Goal: Check status

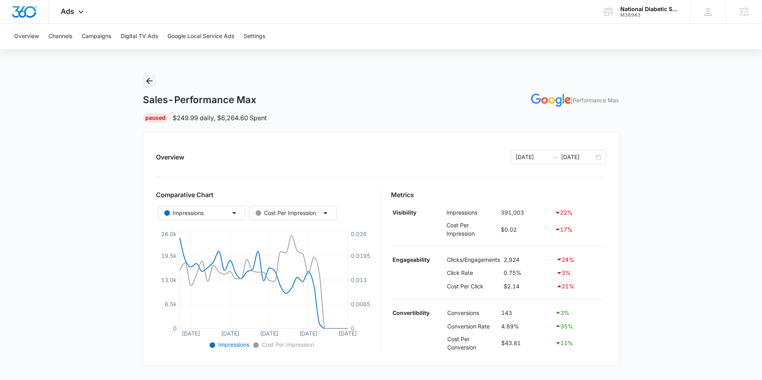
click at [153, 84] on icon "Back" at bounding box center [149, 81] width 10 height 10
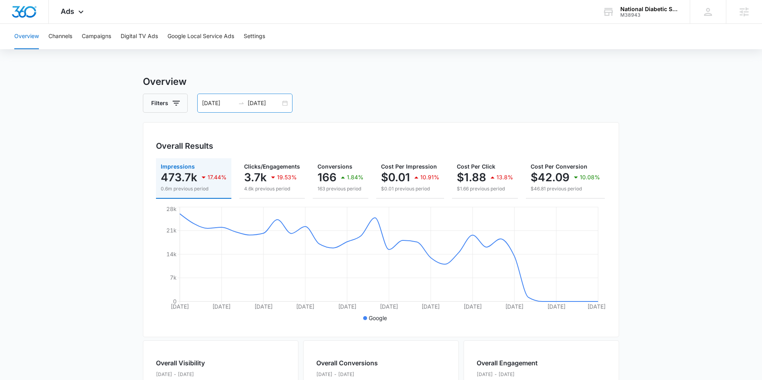
click at [219, 100] on input "[DATE]" at bounding box center [218, 103] width 33 height 9
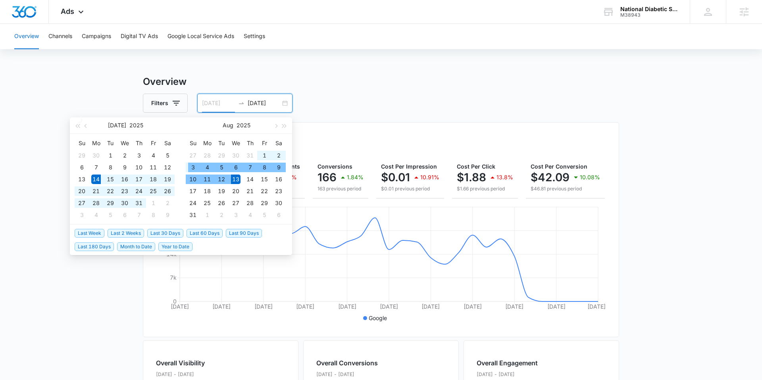
type input "[DATE]"
click at [159, 230] on span "Last 30 Days" at bounding box center [165, 233] width 36 height 9
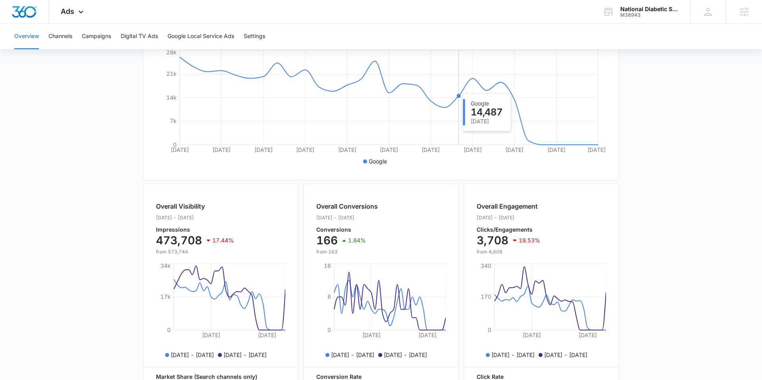
scroll to position [221, 0]
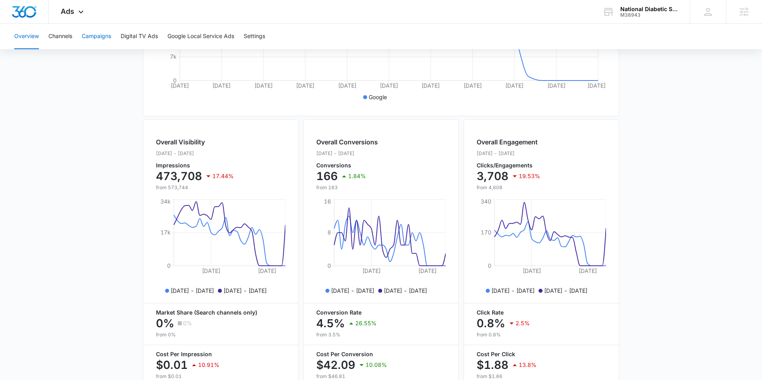
click at [98, 39] on button "Campaigns" at bounding box center [96, 36] width 29 height 25
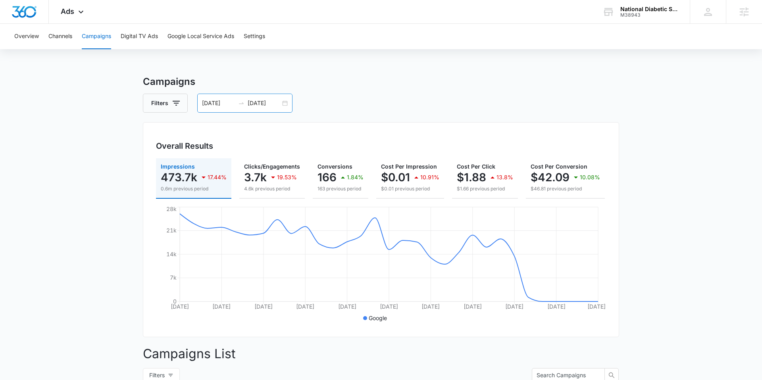
click at [206, 107] on input "[DATE]" at bounding box center [218, 103] width 33 height 9
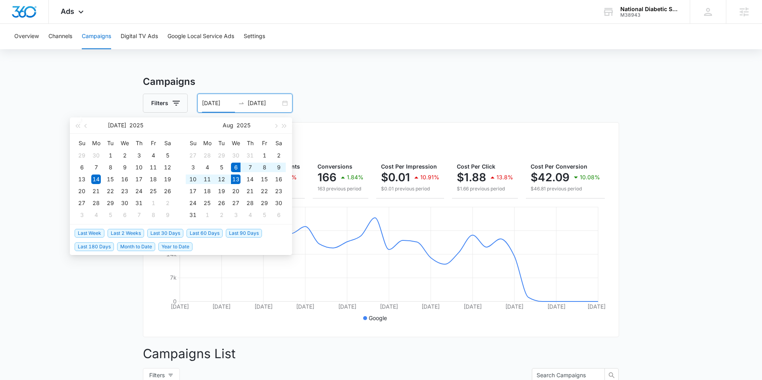
click at [94, 232] on span "Last Week" at bounding box center [90, 233] width 30 height 9
type input "08/06/2025"
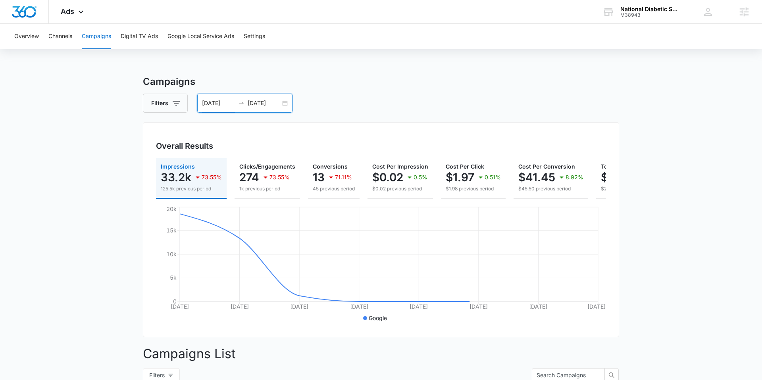
scroll to position [301, 0]
